Goal: Task Accomplishment & Management: Manage account settings

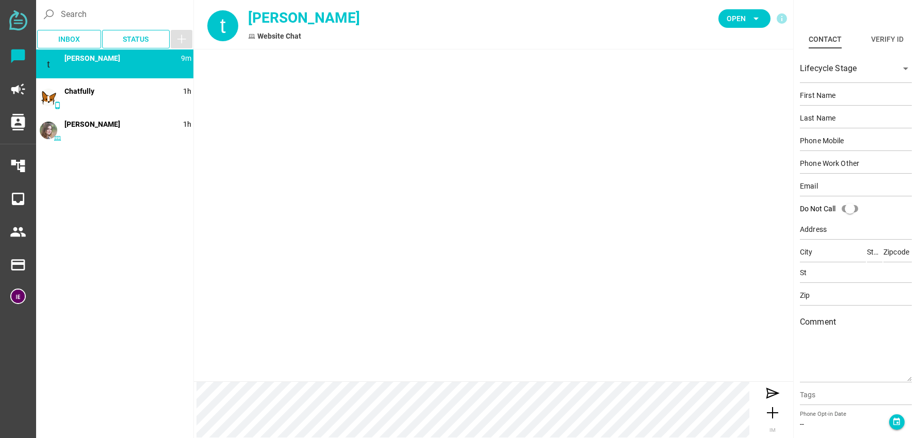
type input "[PERSON_NAME]"
type input "easr"
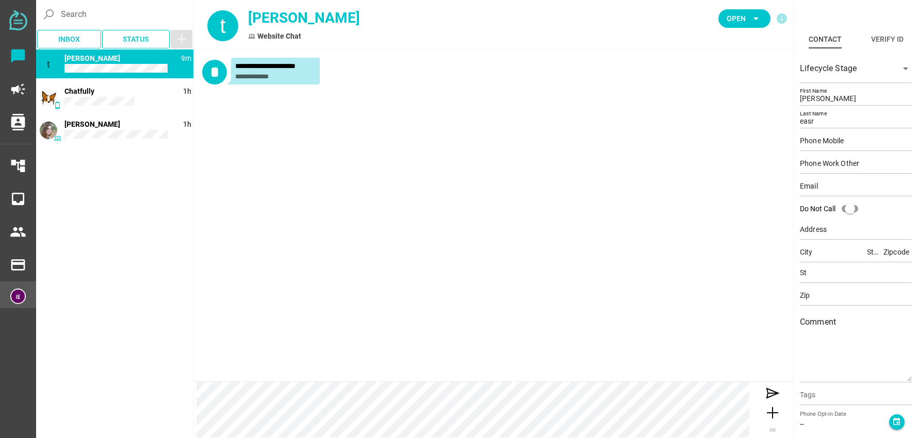
click at [16, 298] on img at bounding box center [17, 296] width 15 height 15
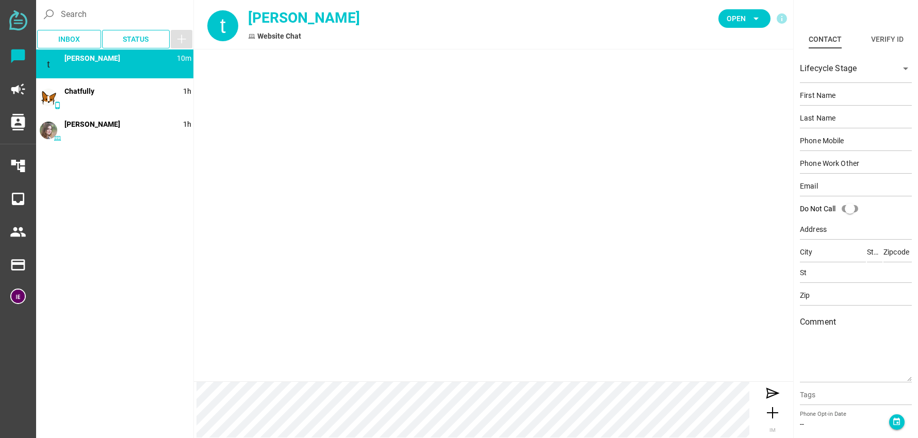
type input "[PERSON_NAME]"
type input "easr"
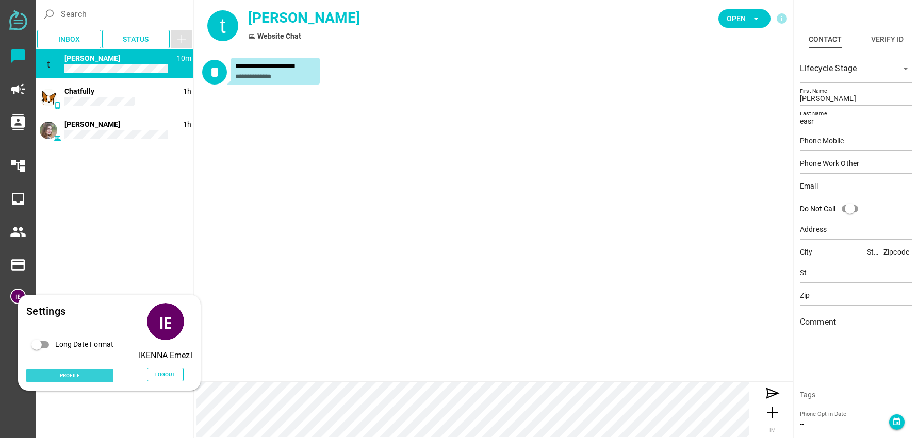
drag, startPoint x: 18, startPoint y: 301, endPoint x: 69, endPoint y: 377, distance: 91.4
click at [69, 377] on span "Profile" at bounding box center [70, 375] width 20 height 9
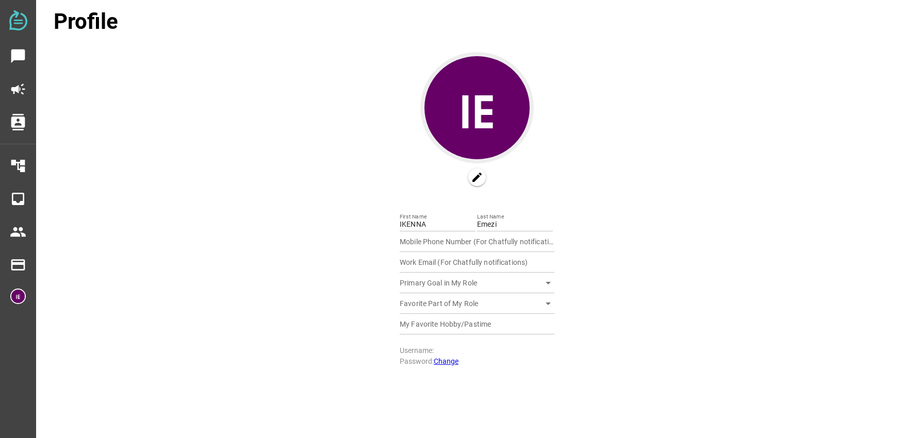
type input "19163079735"
type input "[EMAIL_ADDRESS][DOMAIN_NAME]"
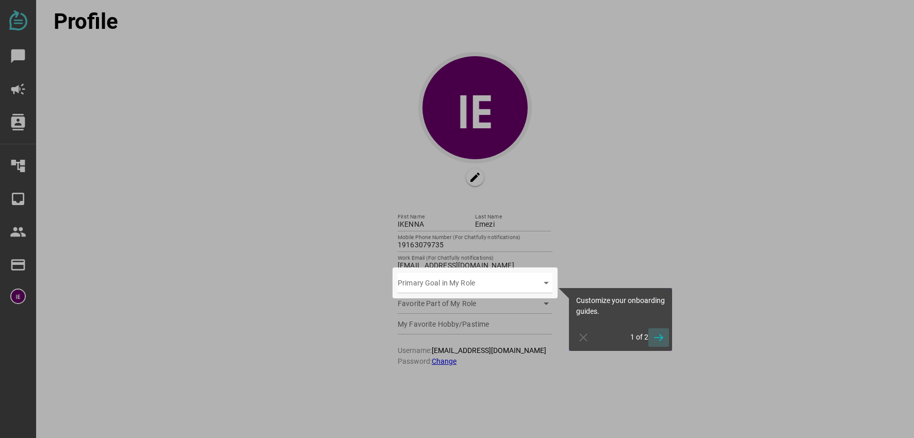
drag, startPoint x: 478, startPoint y: 435, endPoint x: 658, endPoint y: 338, distance: 204.9
click at [658, 339] on icon "button" at bounding box center [658, 338] width 12 height 12
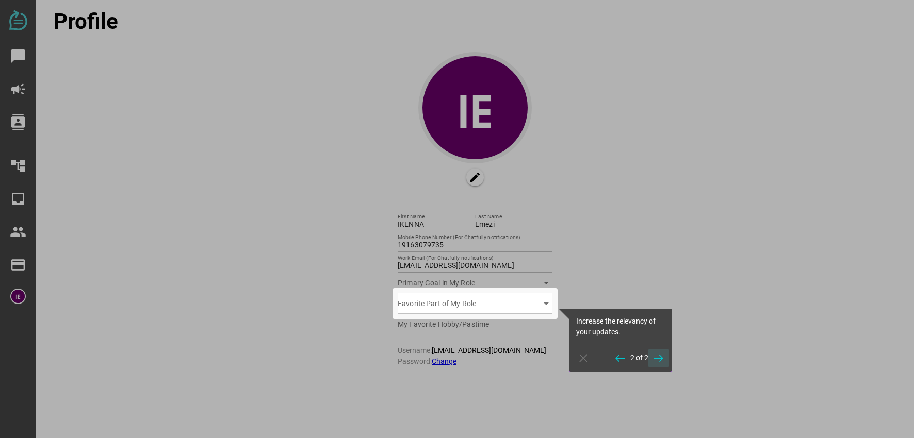
click at [658, 359] on icon "button" at bounding box center [658, 358] width 12 height 12
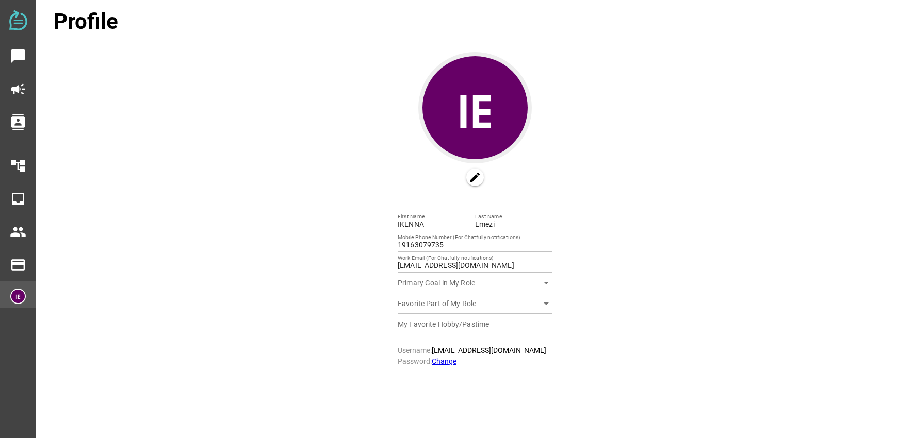
click at [13, 300] on img at bounding box center [17, 296] width 15 height 15
click at [163, 375] on div "chat_bubble campaign contacts account_tree inbox people payment payment Profile…" at bounding box center [457, 224] width 914 height 438
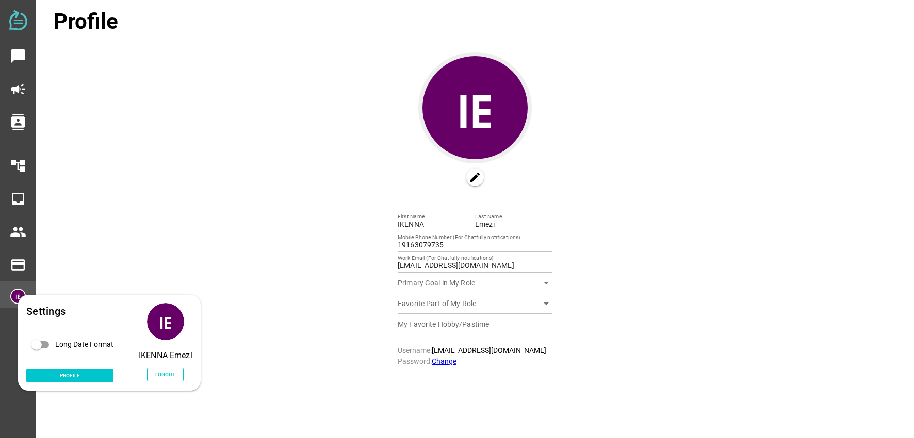
drag, startPoint x: 167, startPoint y: 371, endPoint x: 22, endPoint y: 296, distance: 162.9
click at [22, 296] on img at bounding box center [17, 296] width 15 height 15
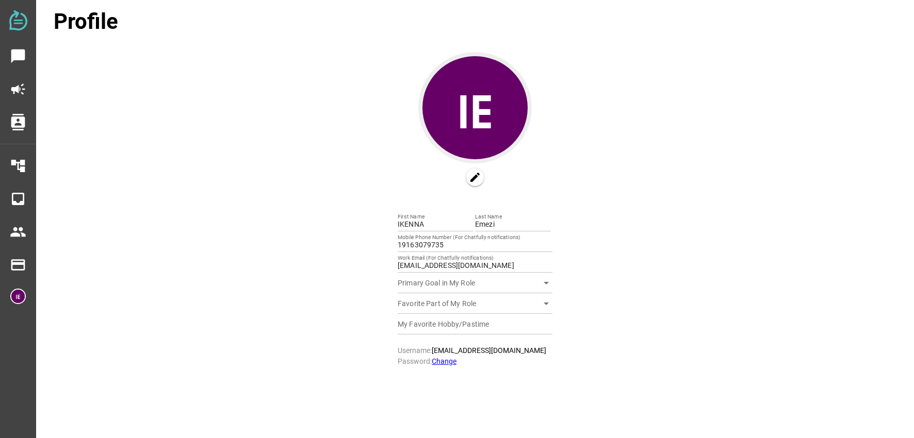
drag, startPoint x: 22, startPoint y: 296, endPoint x: 159, endPoint y: 375, distance: 158.1
click at [159, 375] on div "chat_bubble campaign contacts account_tree inbox people payment payment Profile…" at bounding box center [457, 224] width 914 height 438
click at [13, 303] on img at bounding box center [17, 296] width 15 height 15
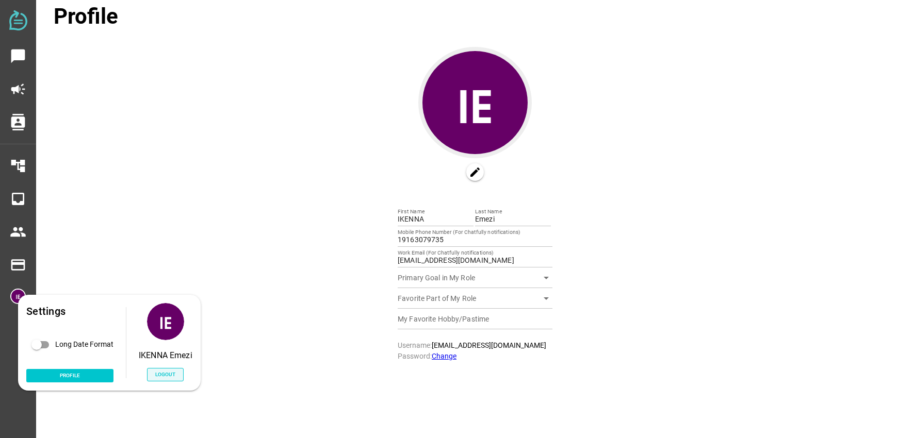
click at [166, 373] on span "Logout" at bounding box center [165, 374] width 20 height 9
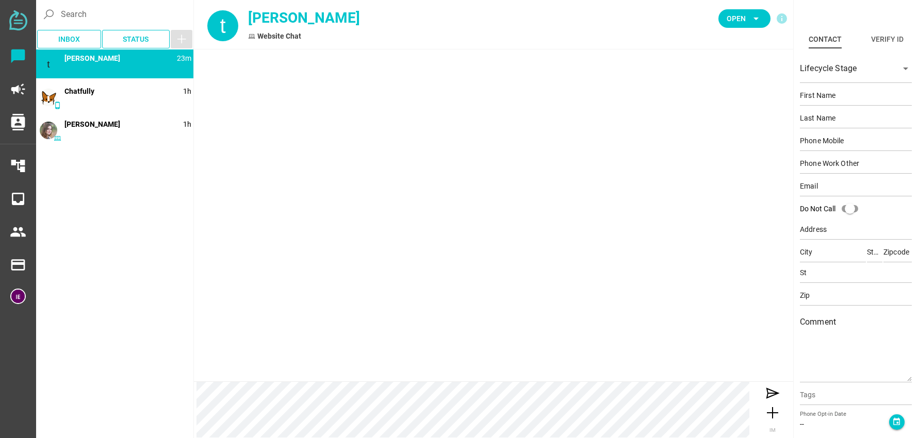
type input "[PERSON_NAME]"
type input "easr"
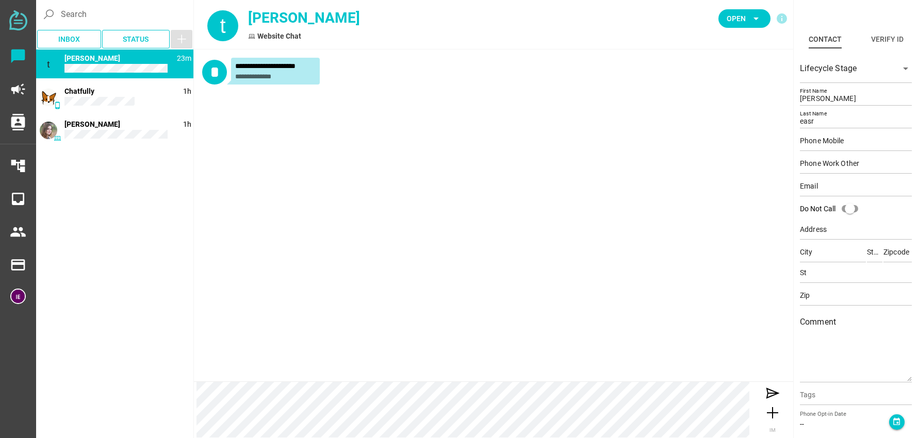
click at [18, 21] on img at bounding box center [18, 20] width 18 height 20
click at [19, 56] on icon "chat_bubble" at bounding box center [18, 56] width 17 height 17
click at [144, 41] on span "Status" at bounding box center [136, 39] width 26 height 12
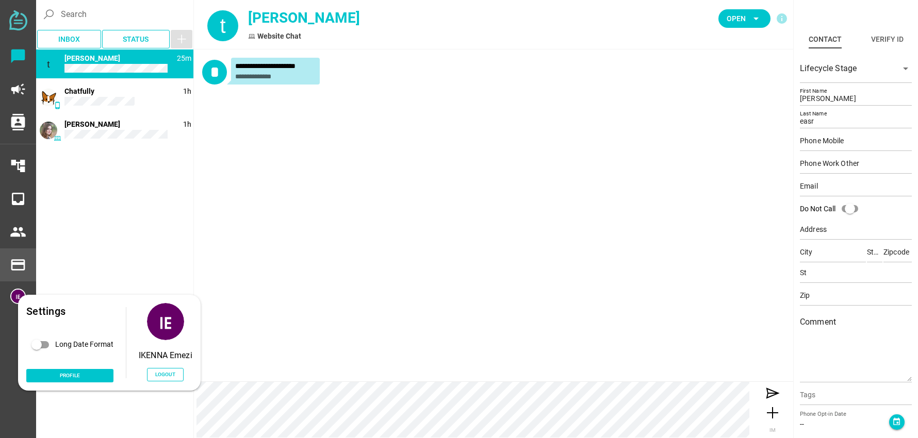
click at [18, 295] on img at bounding box center [17, 296] width 15 height 15
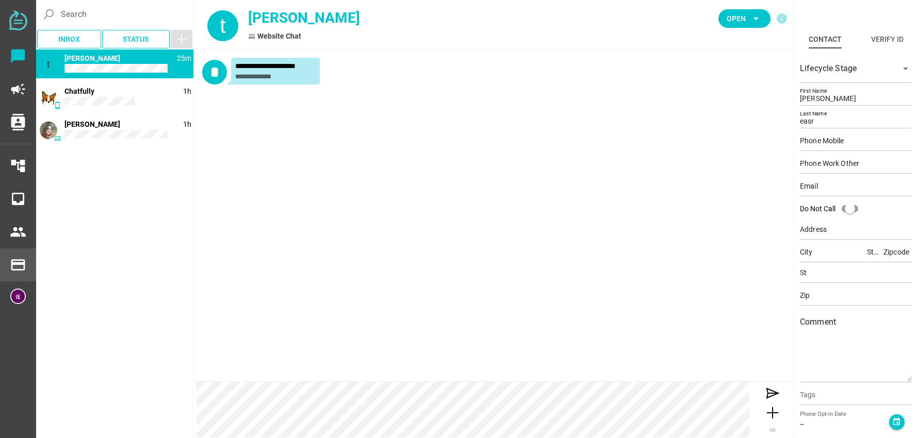
click at [18, 295] on img at bounding box center [17, 296] width 15 height 15
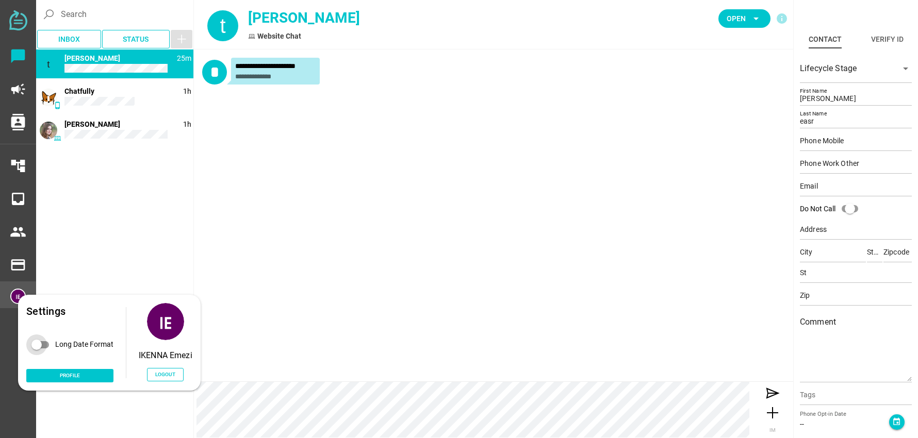
click at [45, 344] on div "Long Date Format" at bounding box center [40, 345] width 29 height 21
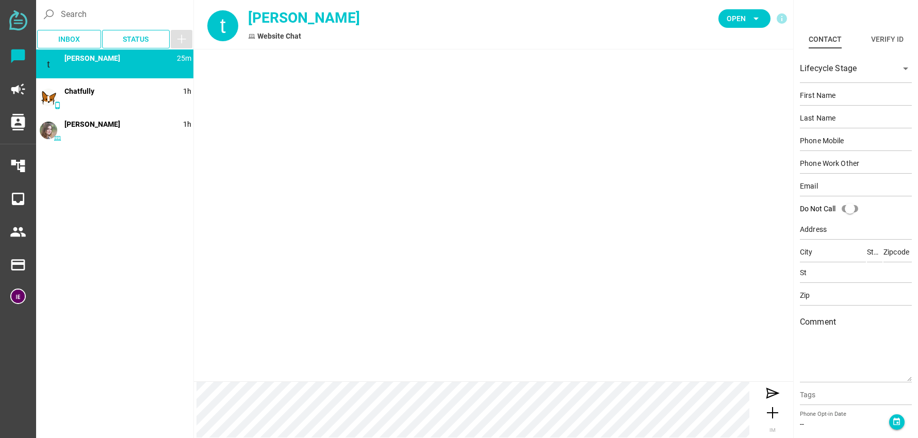
type input "[PERSON_NAME]"
type input "easr"
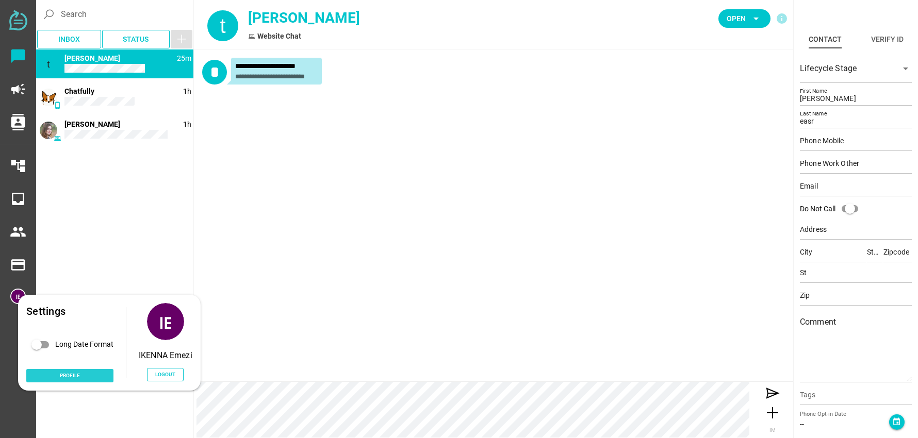
click at [70, 376] on span "Profile" at bounding box center [70, 375] width 20 height 9
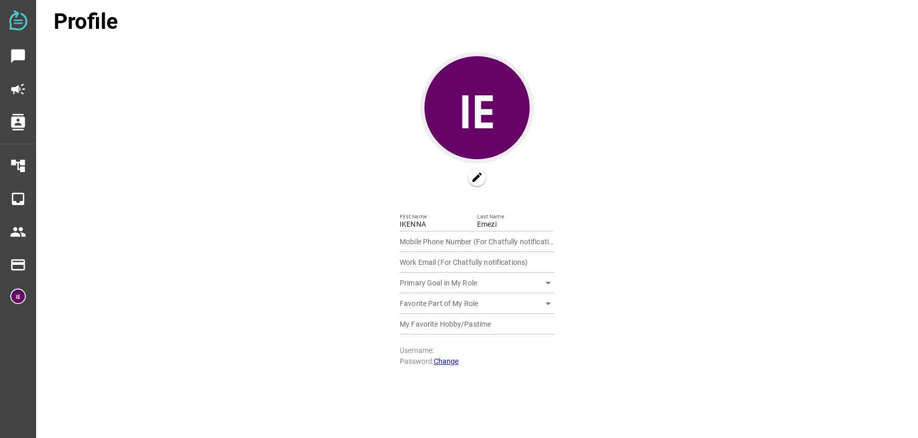
type input "19163079735"
type input "[EMAIL_ADDRESS][DOMAIN_NAME]"
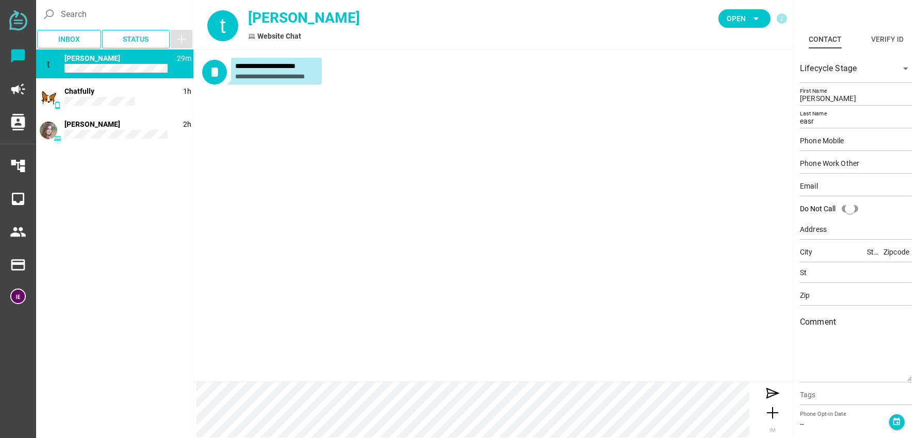
click at [783, 20] on icon "info" at bounding box center [782, 18] width 12 height 12
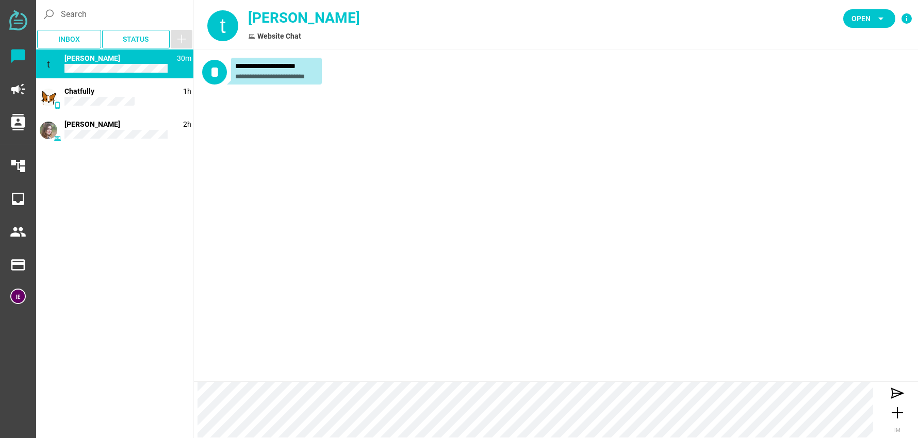
click at [16, 19] on img at bounding box center [18, 20] width 18 height 20
click at [18, 23] on img at bounding box center [18, 20] width 18 height 20
click at [19, 24] on img at bounding box center [18, 20] width 18 height 20
click at [906, 18] on icon "info" at bounding box center [907, 18] width 12 height 12
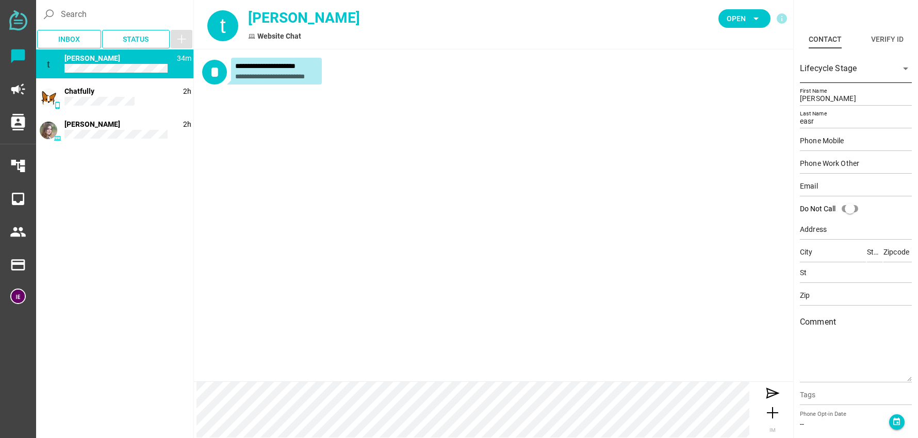
click at [903, 70] on icon "arrow_drop_down" at bounding box center [906, 68] width 12 height 12
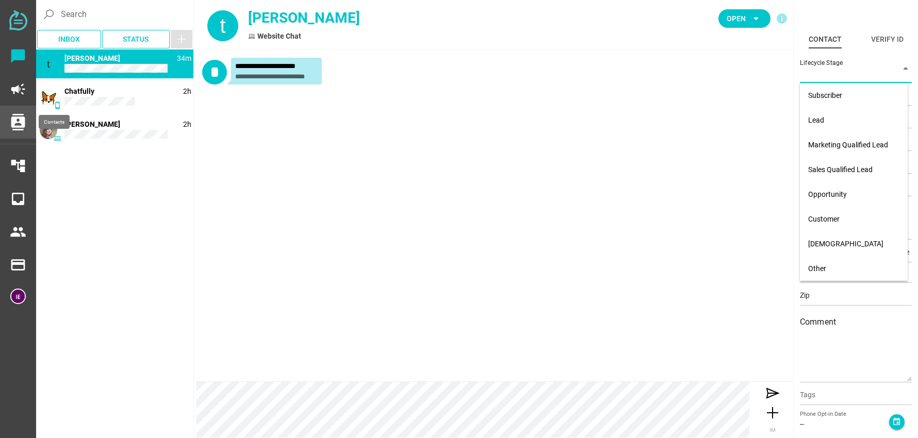
click at [21, 124] on icon "contacts" at bounding box center [18, 122] width 17 height 17
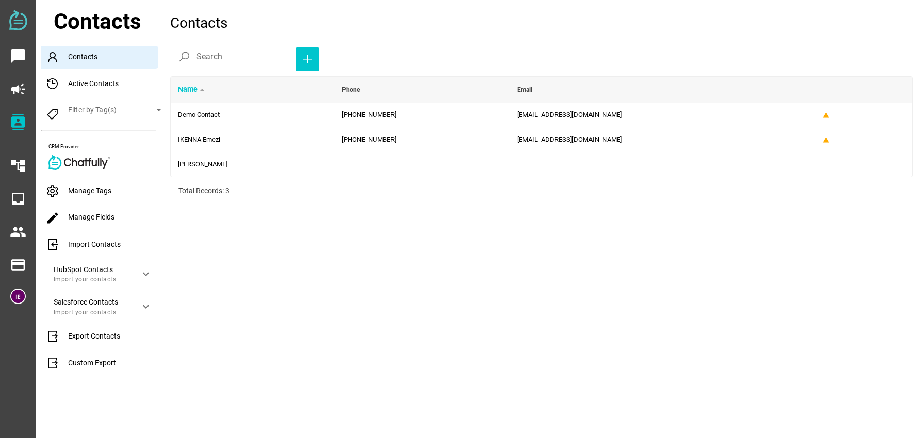
click at [77, 189] on div "Manage Tags" at bounding box center [102, 191] width 123 height 23
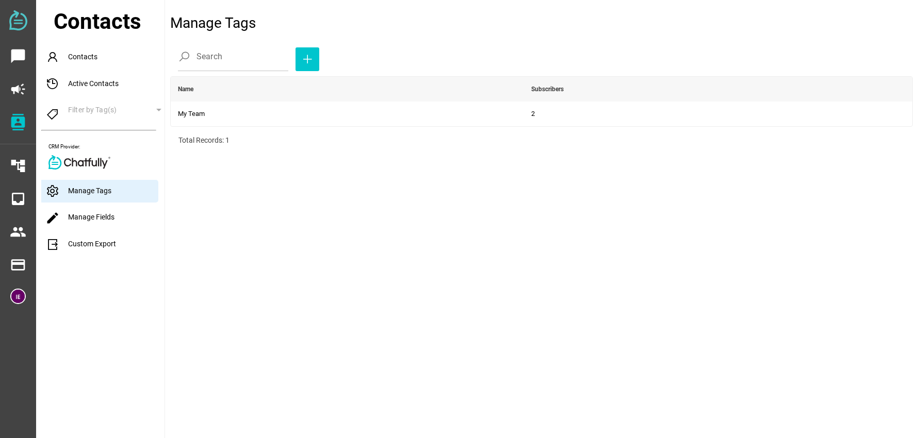
click at [86, 217] on link "edit Manage Fields" at bounding box center [79, 217] width 69 height 8
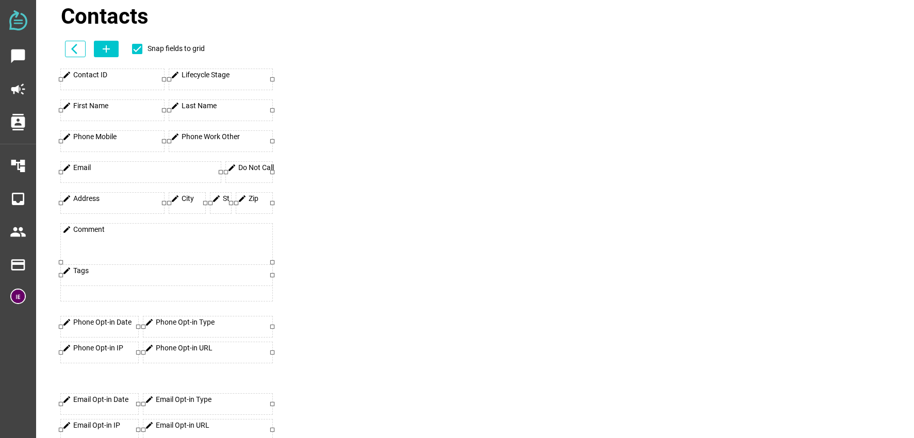
scroll to position [2, 0]
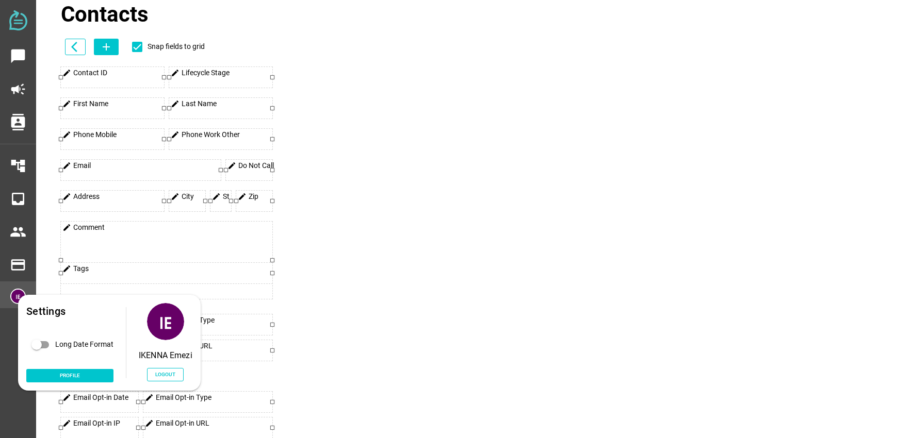
click at [160, 375] on span "Logout" at bounding box center [165, 374] width 20 height 9
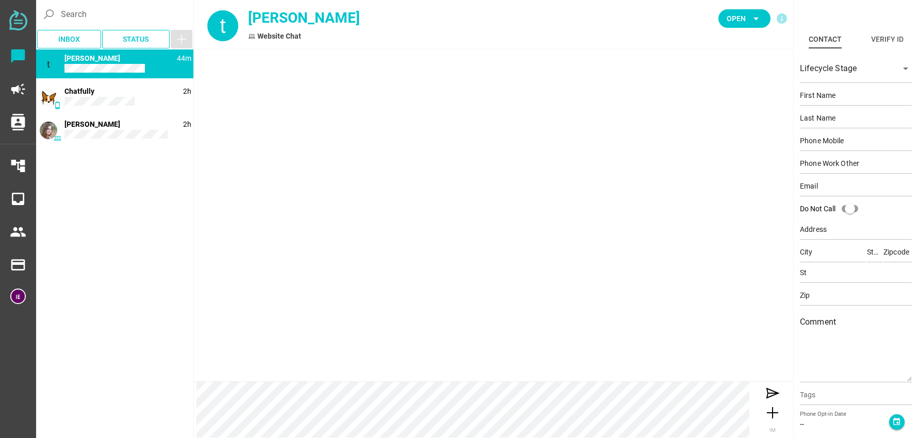
type input "[PERSON_NAME]"
type input "easr"
